Goal: Task Accomplishment & Management: Manage account settings

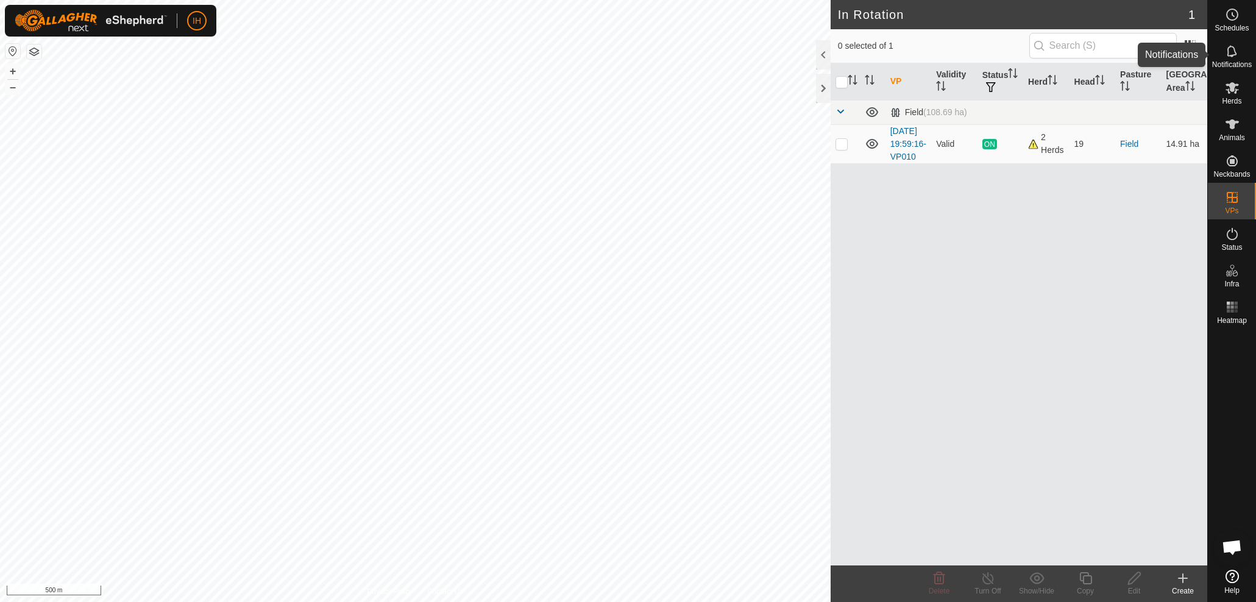
click at [1223, 55] on es-notification-svg-icon at bounding box center [1232, 50] width 22 height 19
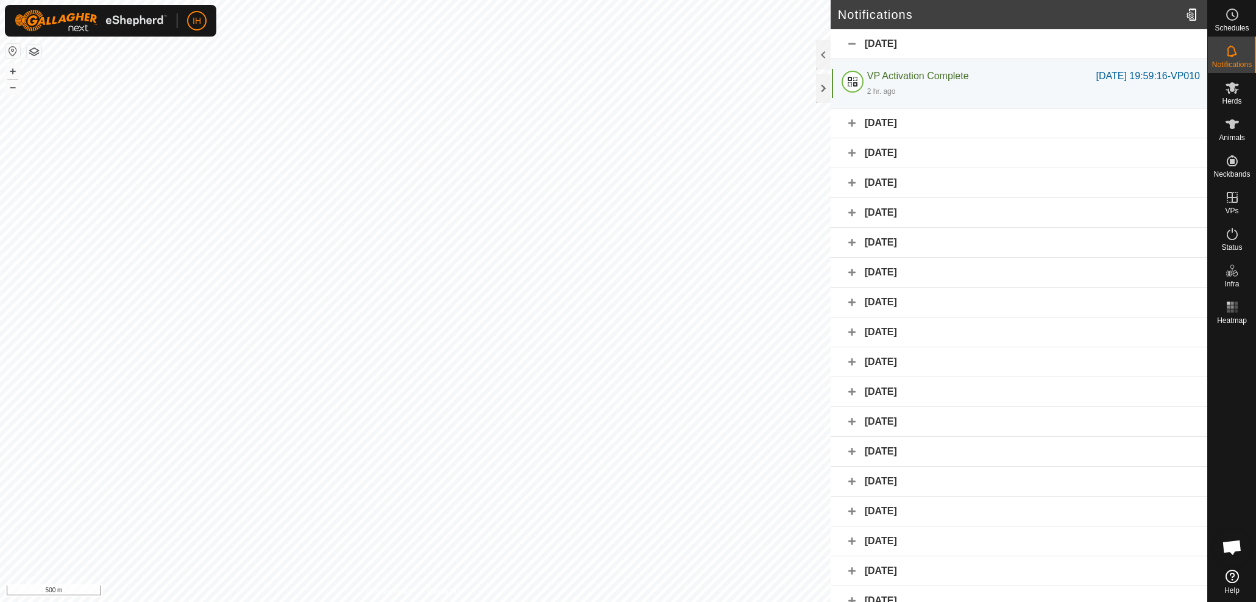
click at [849, 124] on div "[DATE]" at bounding box center [1018, 123] width 377 height 30
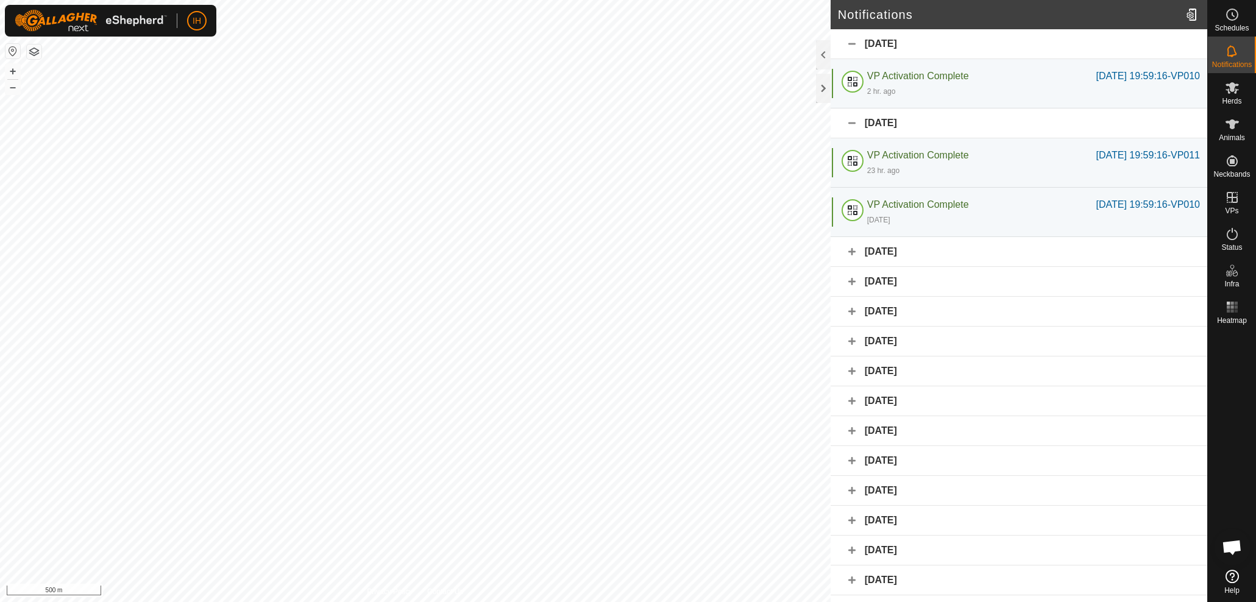
click at [849, 124] on div "[DATE]" at bounding box center [1018, 123] width 377 height 30
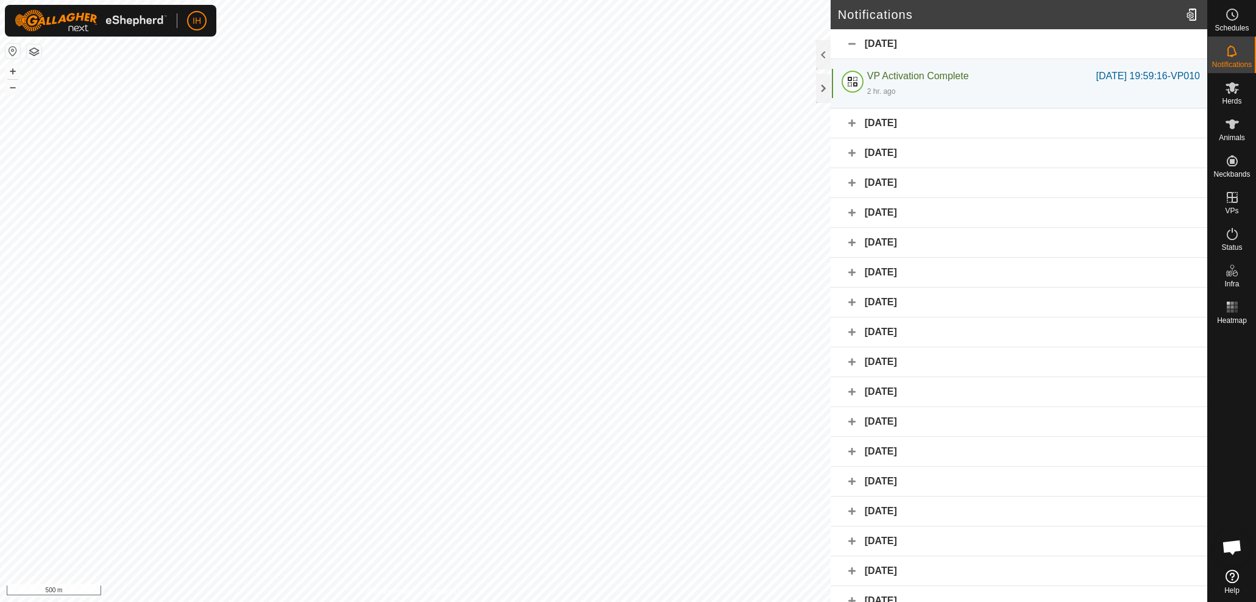
click at [849, 149] on div "[DATE]" at bounding box center [1018, 153] width 377 height 30
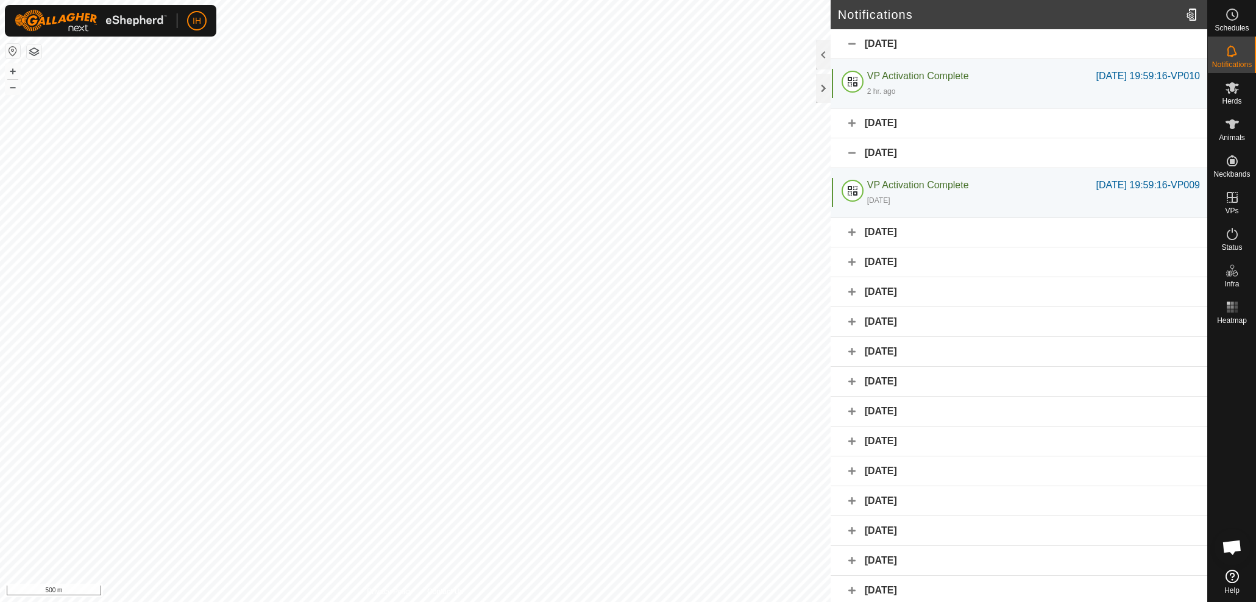
click at [849, 149] on div "[DATE]" at bounding box center [1018, 153] width 377 height 30
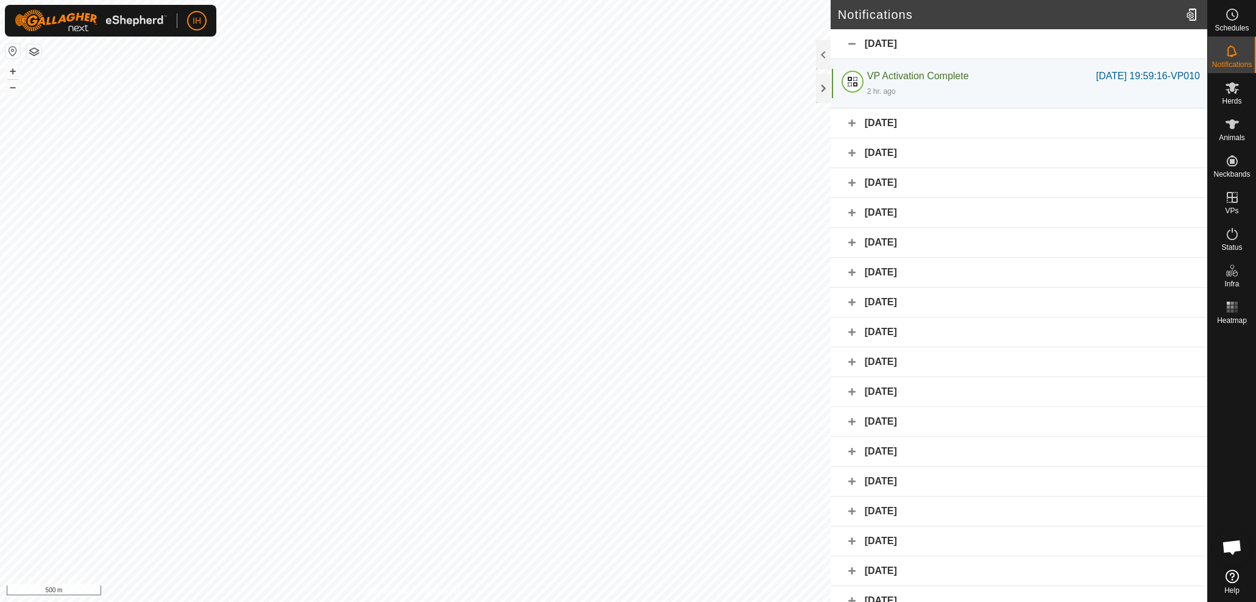
click at [850, 182] on div "[DATE]" at bounding box center [1018, 183] width 377 height 30
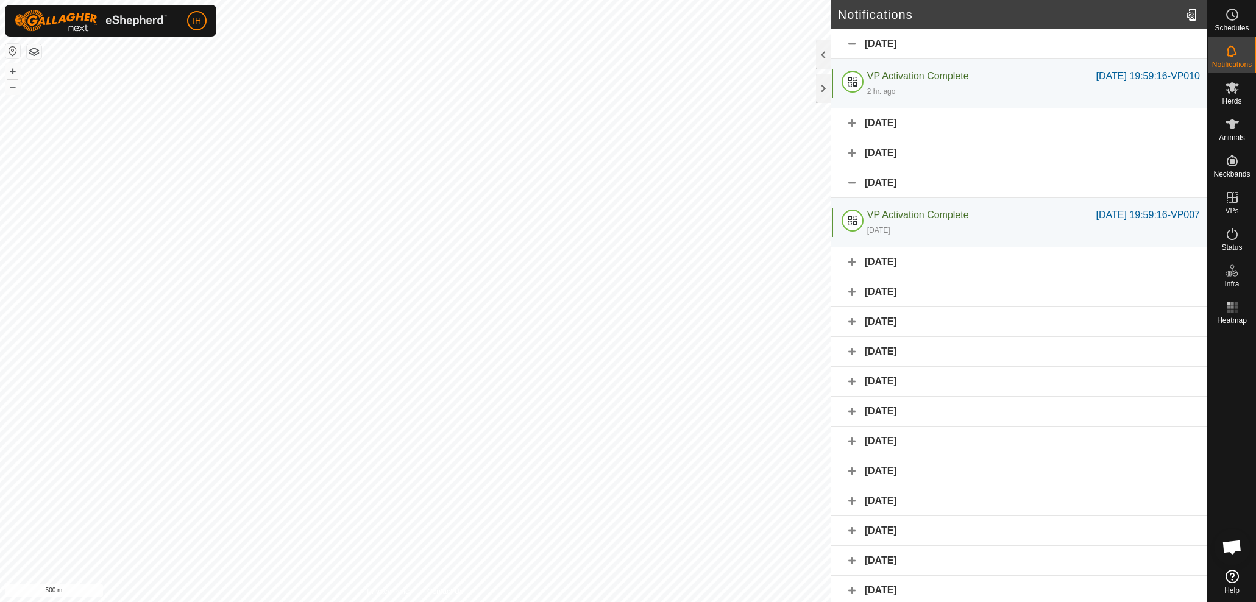
click at [850, 182] on div "[DATE]" at bounding box center [1018, 183] width 377 height 30
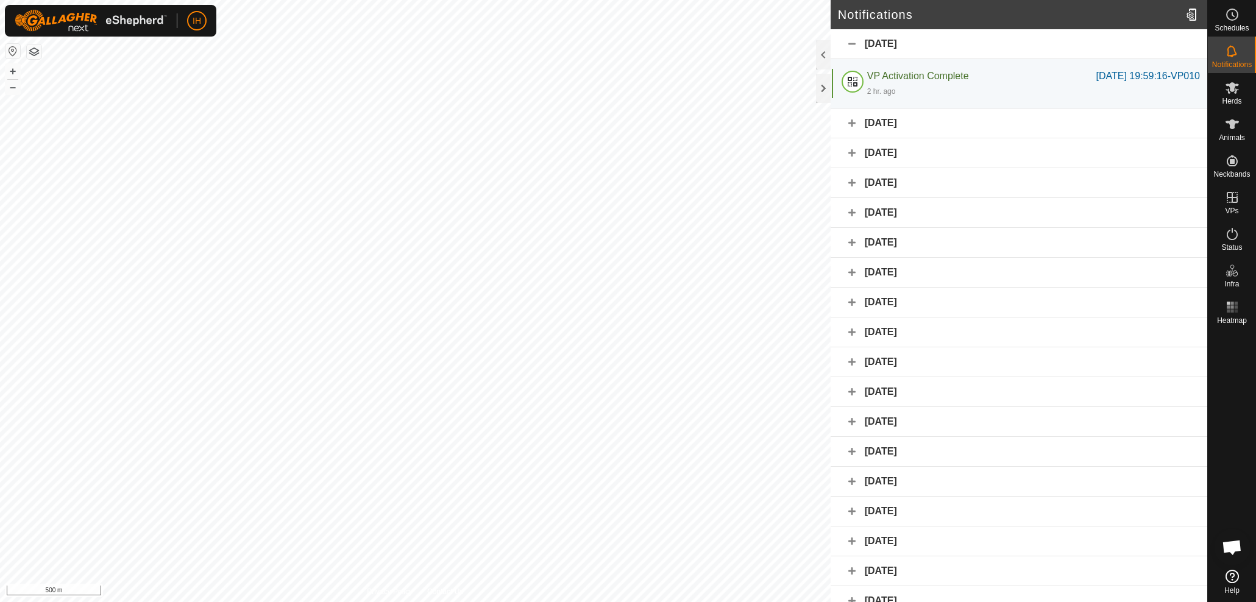
click at [852, 207] on div "[DATE]" at bounding box center [1018, 213] width 377 height 30
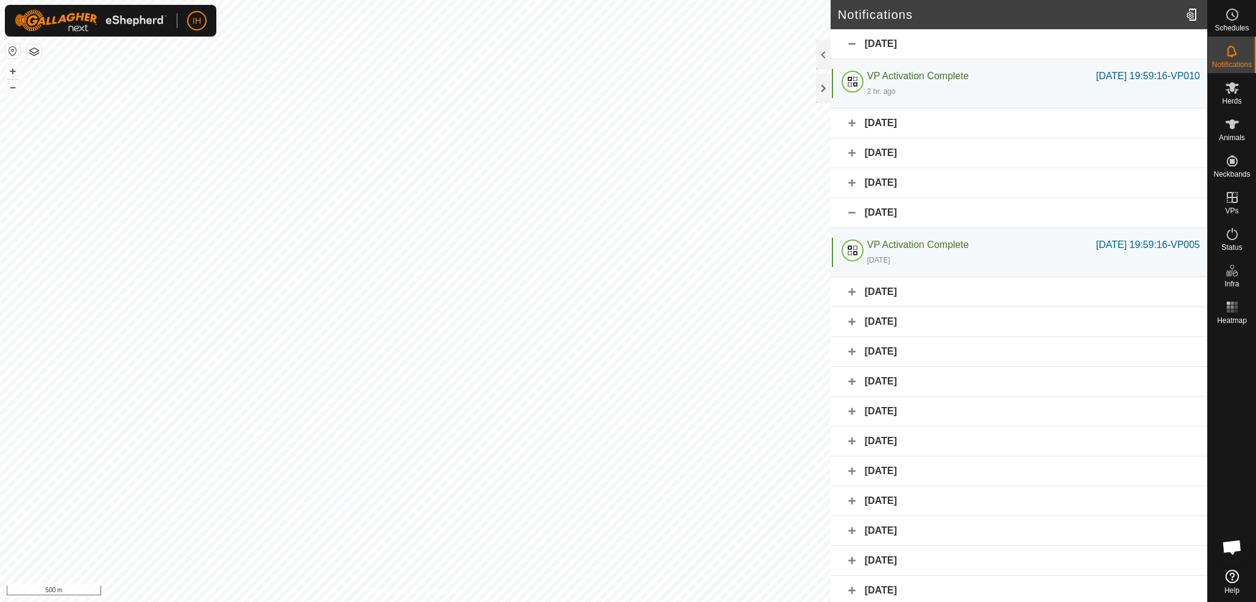
drag, startPoint x: 852, startPoint y: 207, endPoint x: 855, endPoint y: 202, distance: 6.3
click at [852, 207] on div "[DATE]" at bounding box center [1018, 213] width 377 height 30
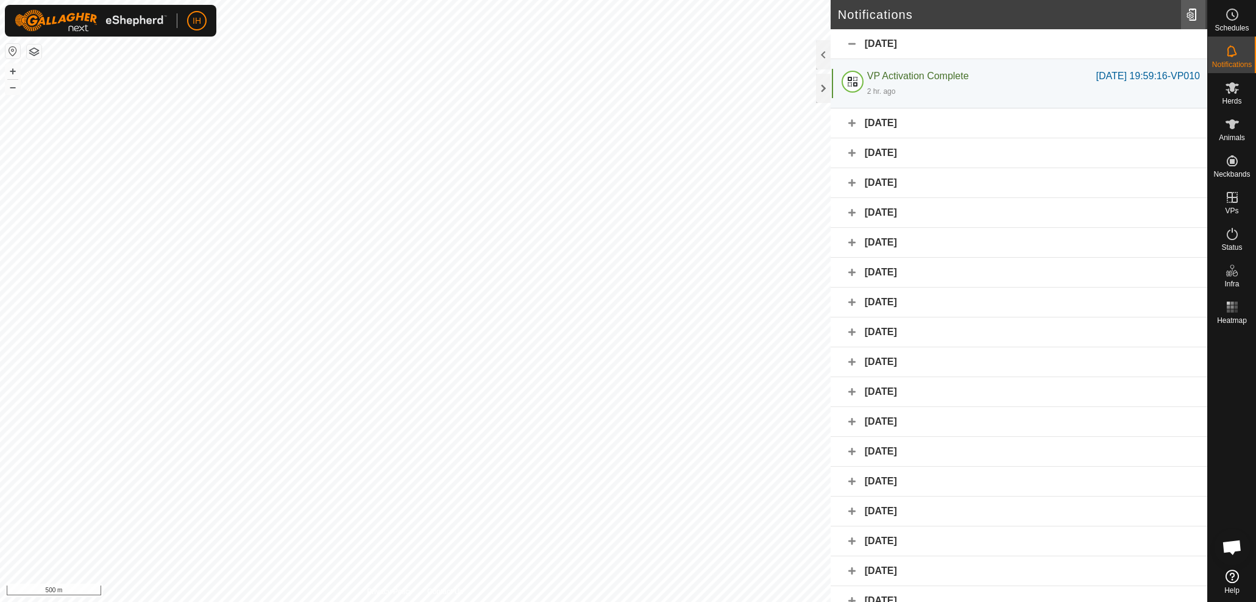
click at [1192, 16] on div at bounding box center [1193, 15] width 24 height 34
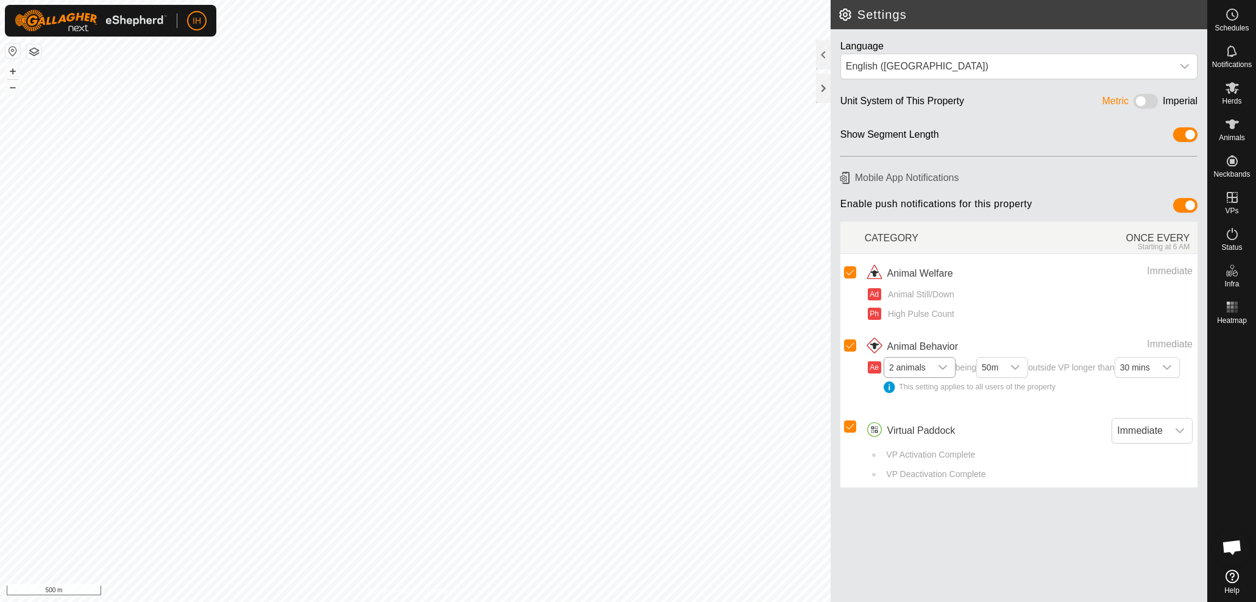
click at [944, 367] on icon "dropdown trigger" at bounding box center [943, 368] width 10 height 10
click at [930, 387] on li "1 animal" at bounding box center [920, 390] width 71 height 21
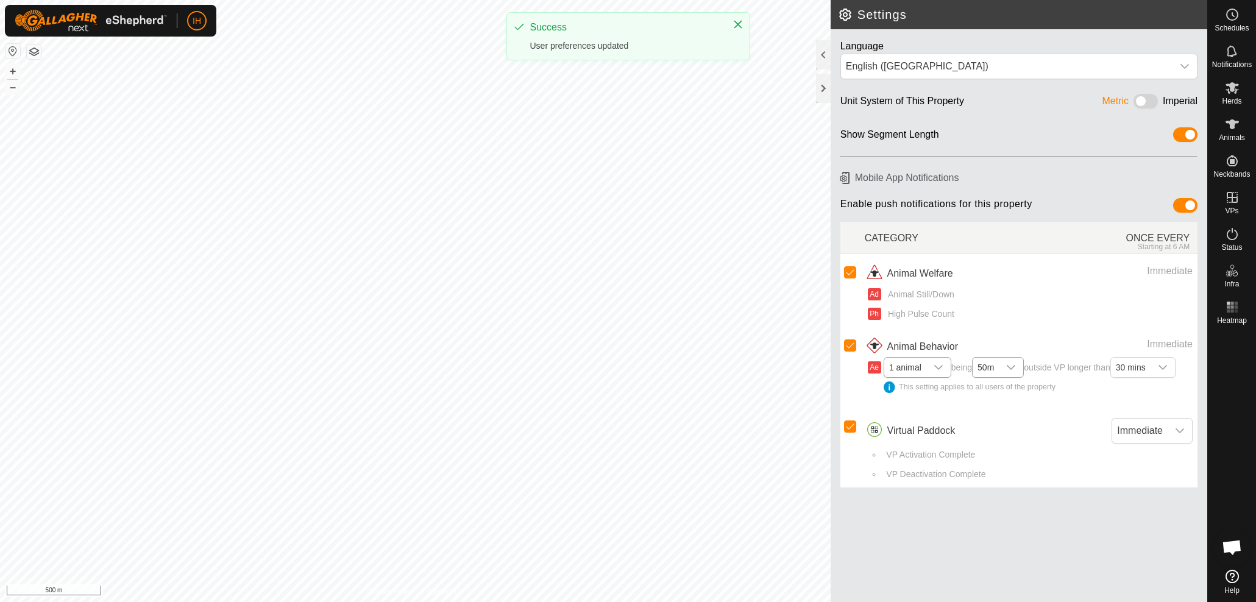
click at [1011, 365] on icon "dropdown trigger" at bounding box center [1011, 368] width 10 height 10
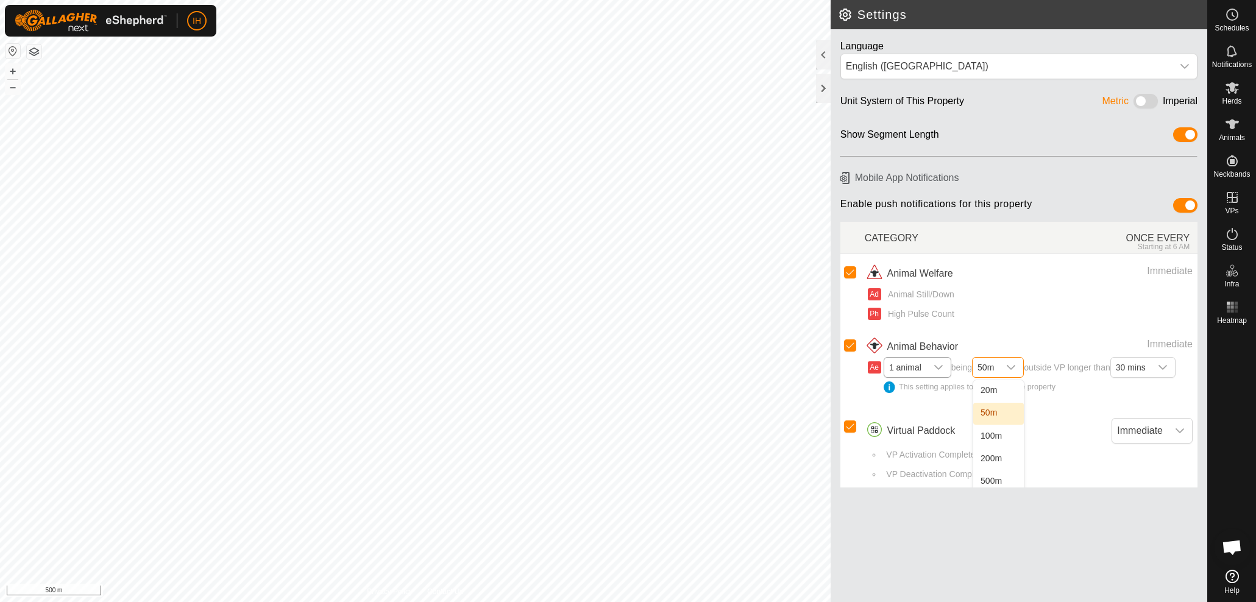
click at [995, 409] on li "50m" at bounding box center [998, 413] width 51 height 21
click at [1177, 430] on icon "dropdown trigger" at bounding box center [1180, 431] width 10 height 10
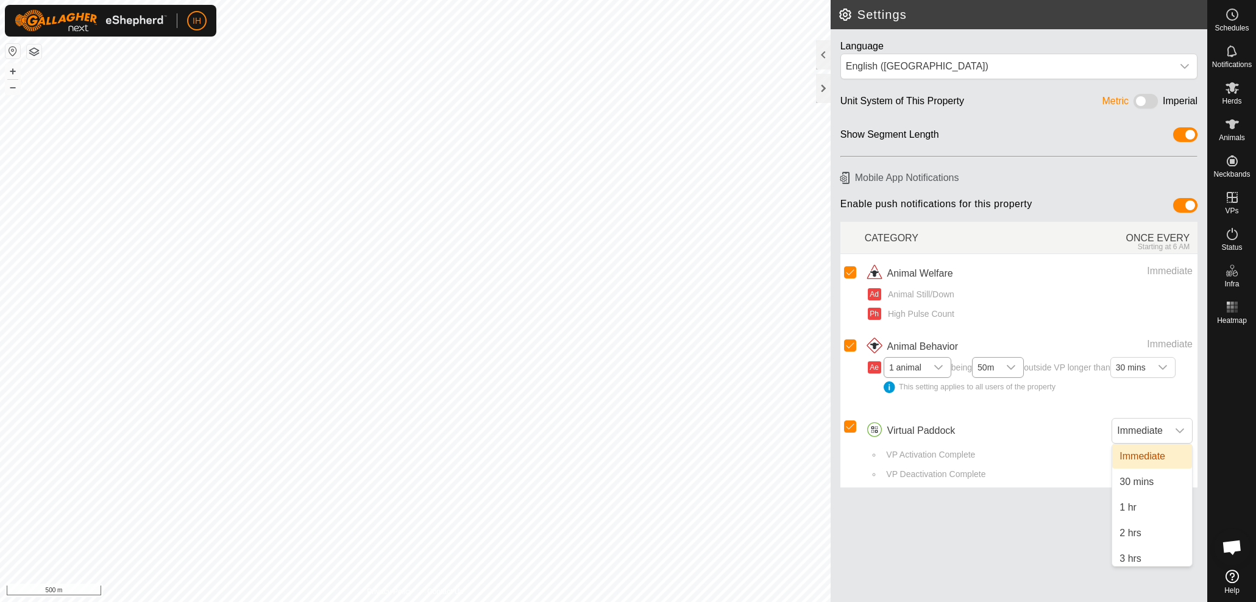
click at [1072, 420] on div "Immediate" at bounding box center [1124, 431] width 136 height 26
click at [875, 13] on h2 "Settings" at bounding box center [1022, 14] width 369 height 15
click at [846, 17] on h2 "Settings" at bounding box center [1022, 14] width 369 height 15
click at [819, 88] on div at bounding box center [823, 88] width 15 height 29
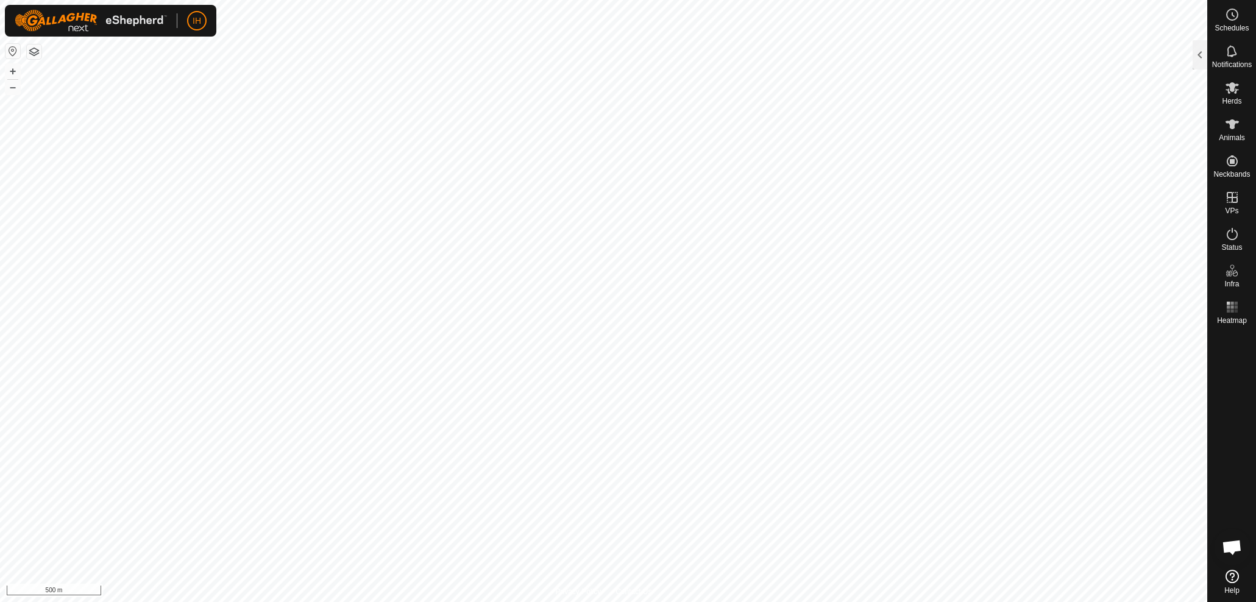
click at [12, 52] on button "button" at bounding box center [12, 51] width 15 height 15
click at [32, 52] on button "button" at bounding box center [34, 51] width 15 height 15
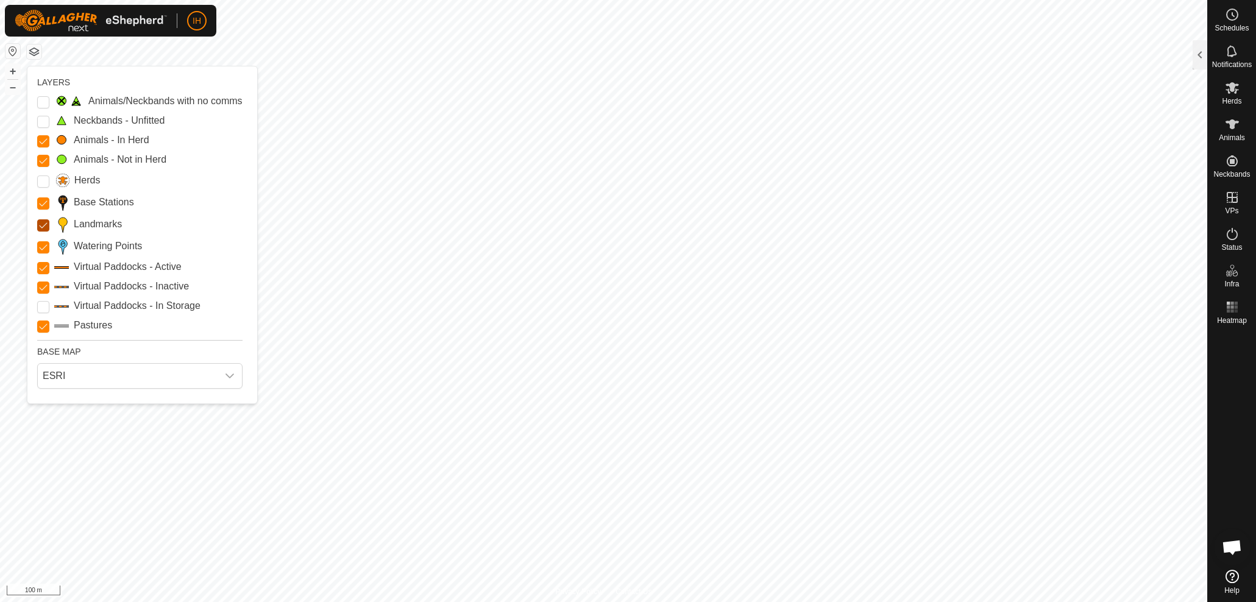
click at [44, 224] on input "Landmarks" at bounding box center [43, 225] width 12 height 12
click at [41, 290] on Inactive "Virtual Paddocks - Inactive" at bounding box center [43, 287] width 12 height 12
click at [40, 328] on input "Pastures" at bounding box center [43, 326] width 12 height 12
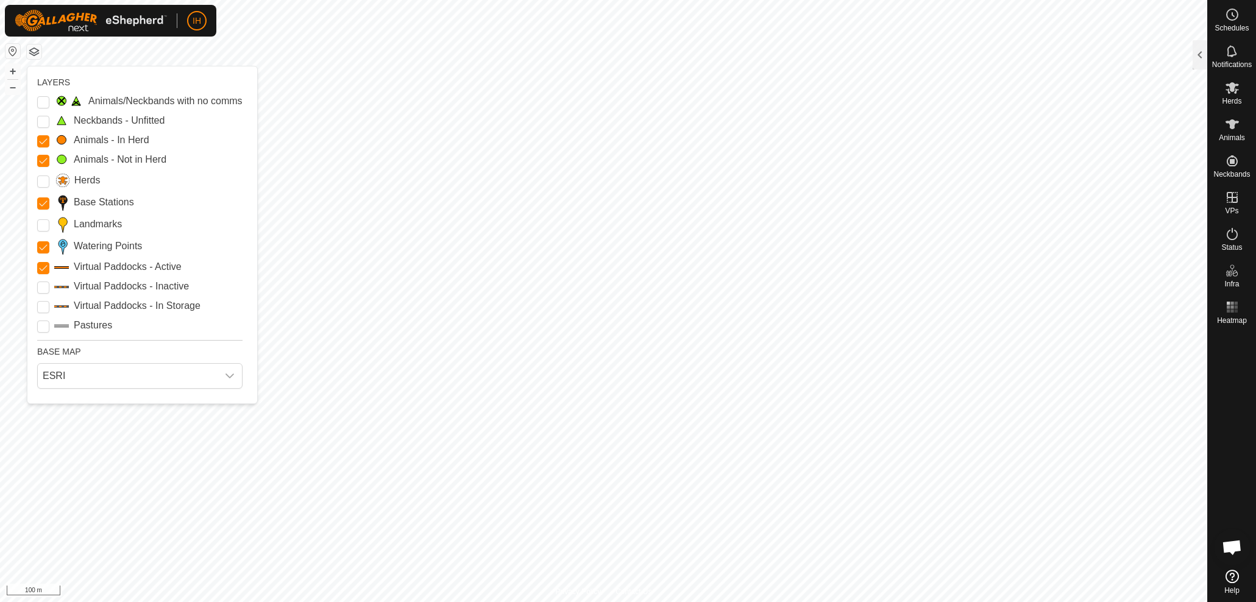
click at [40, 328] on input "Pastures" at bounding box center [43, 326] width 12 height 12
click at [43, 182] on input "Herds" at bounding box center [43, 181] width 12 height 12
click at [46, 205] on Stations "Base Stations" at bounding box center [43, 203] width 12 height 12
click at [42, 123] on Unfitted "Neckbands - Unfitted" at bounding box center [43, 122] width 12 height 12
